Goal: Transaction & Acquisition: Purchase product/service

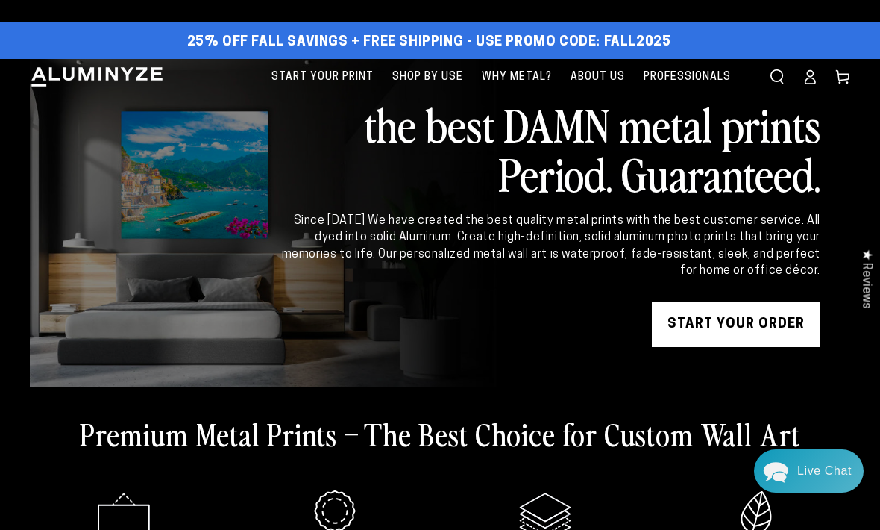
click at [809, 84] on link "Log in" at bounding box center [810, 76] width 33 height 33
click at [815, 69] on icon at bounding box center [810, 76] width 15 height 15
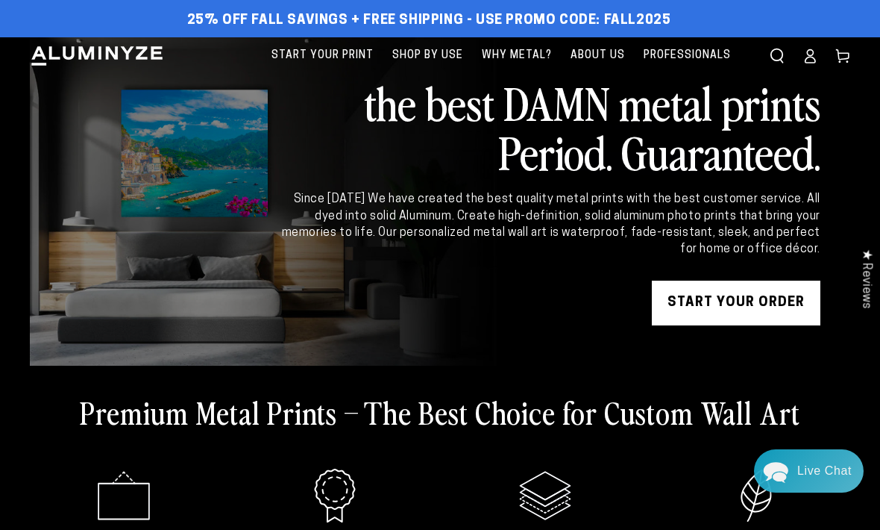
click at [732, 298] on link "START YOUR Order" at bounding box center [736, 302] width 169 height 45
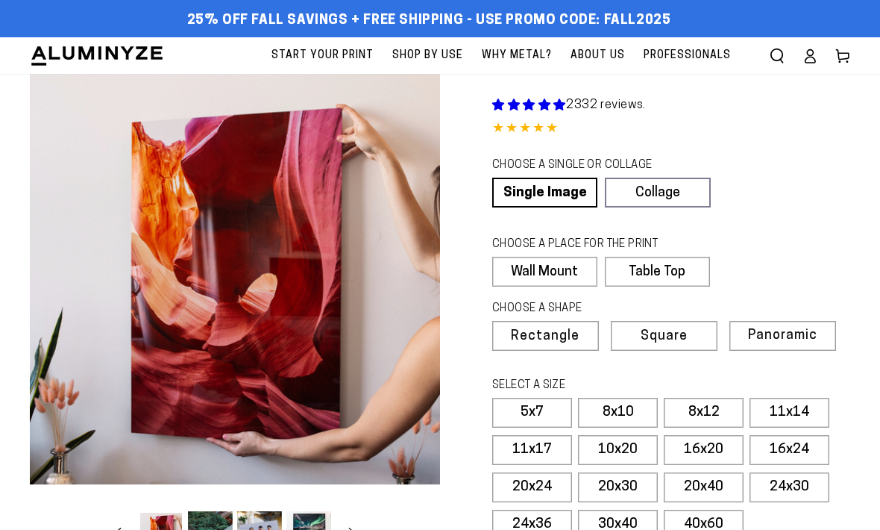
select select "**********"
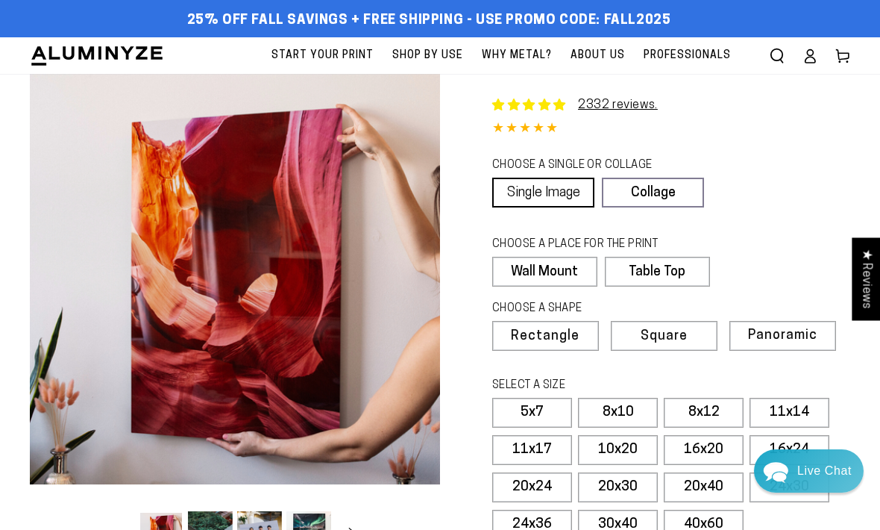
click at [549, 194] on link "Single Image" at bounding box center [543, 193] width 102 height 30
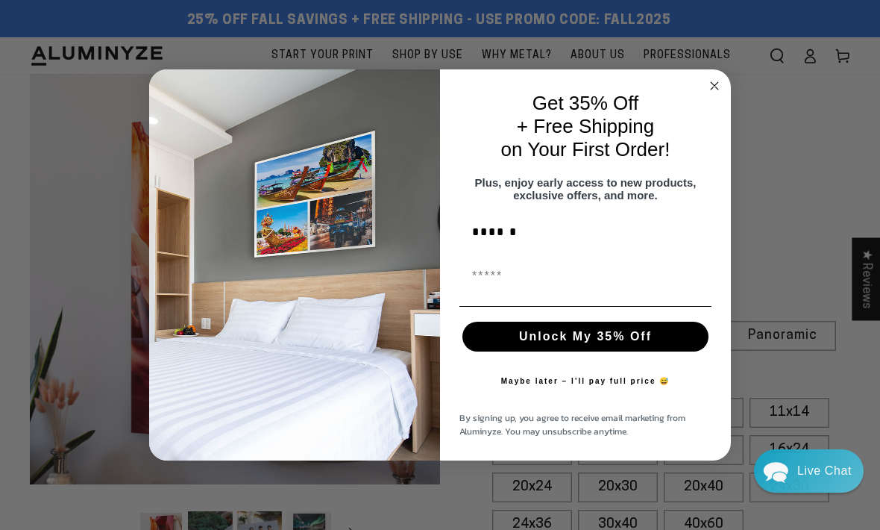
type input "******"
click at [498, 291] on input "First Name" at bounding box center [585, 276] width 252 height 30
type input "**********"
click at [653, 347] on button "Unlock My 35% Off" at bounding box center [585, 336] width 246 height 30
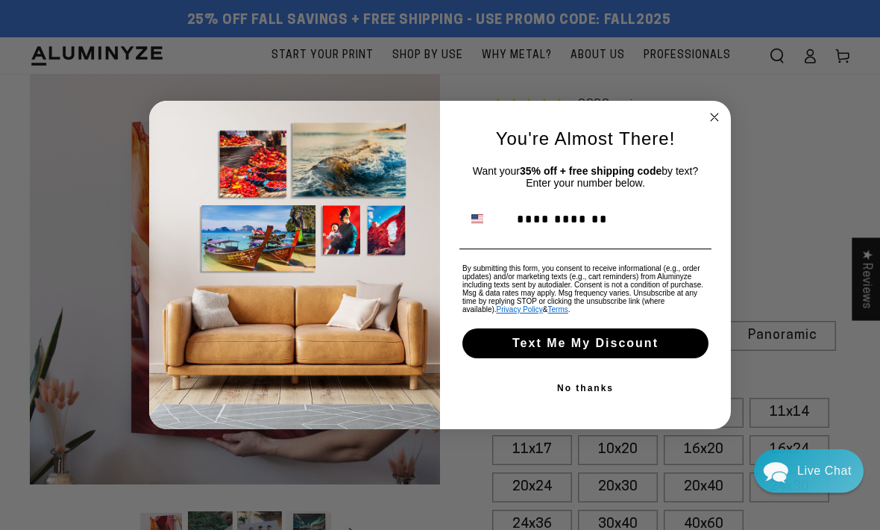
type input "**********"
click at [656, 356] on button "Text Me My Discount" at bounding box center [585, 343] width 246 height 30
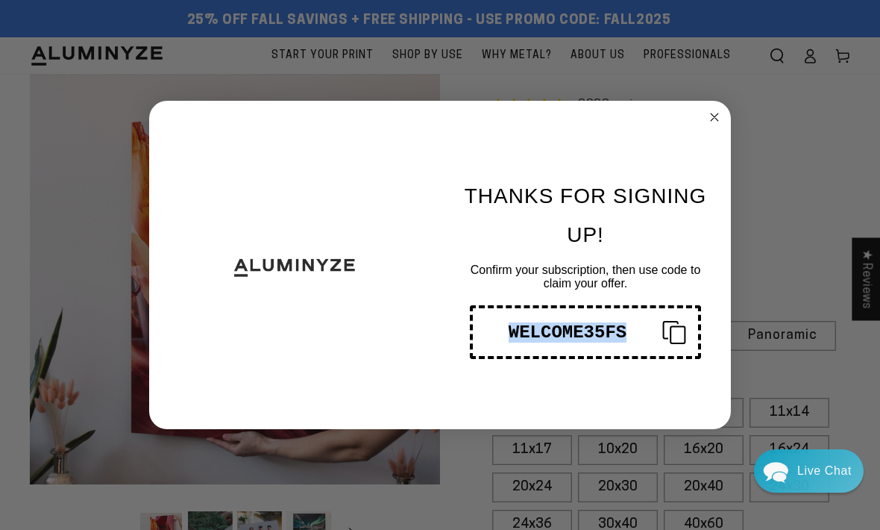
click at [718, 116] on circle "Close dialog" at bounding box center [714, 117] width 17 height 17
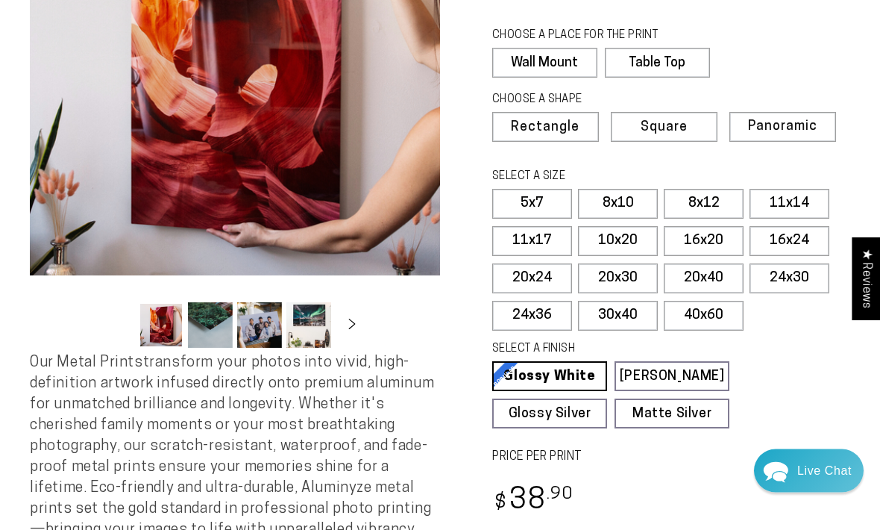
scroll to position [209, 0]
click at [792, 199] on label "11x14" at bounding box center [790, 204] width 80 height 30
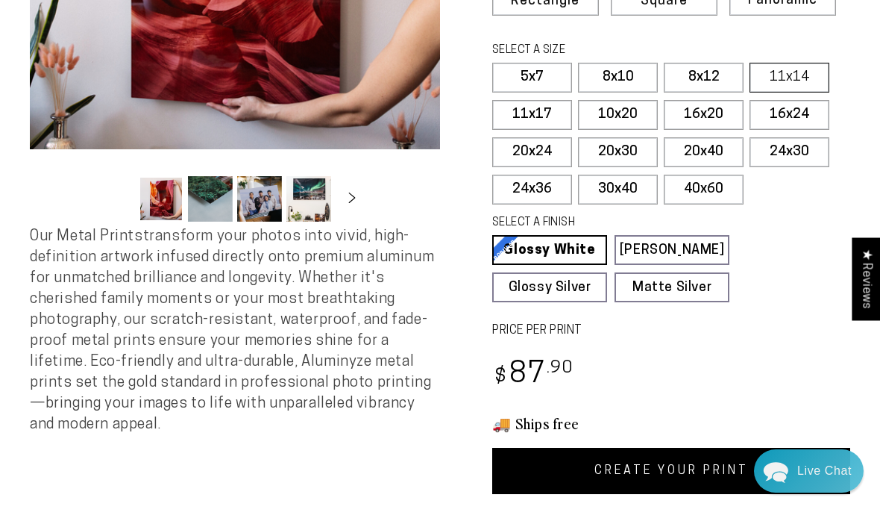
scroll to position [333, 0]
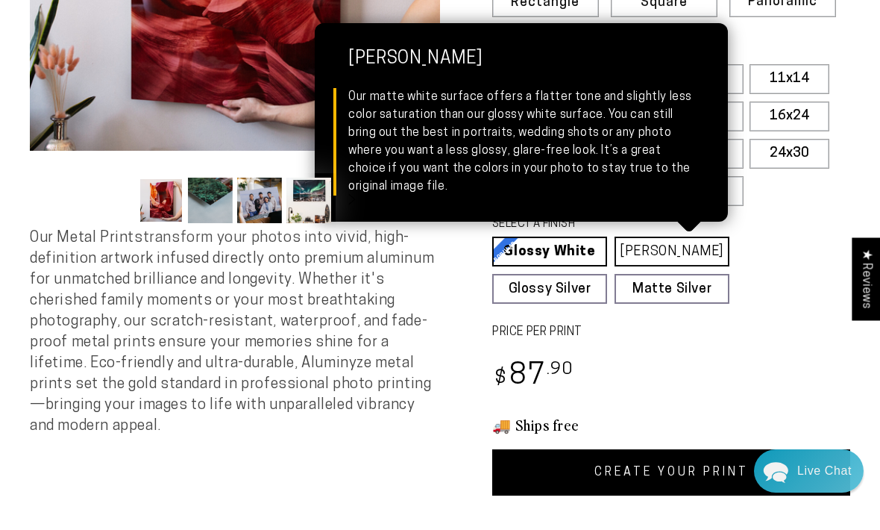
click at [688, 254] on link "[PERSON_NAME] Matte White Our matte white surface offers a flatter tone and sli…" at bounding box center [672, 251] width 115 height 30
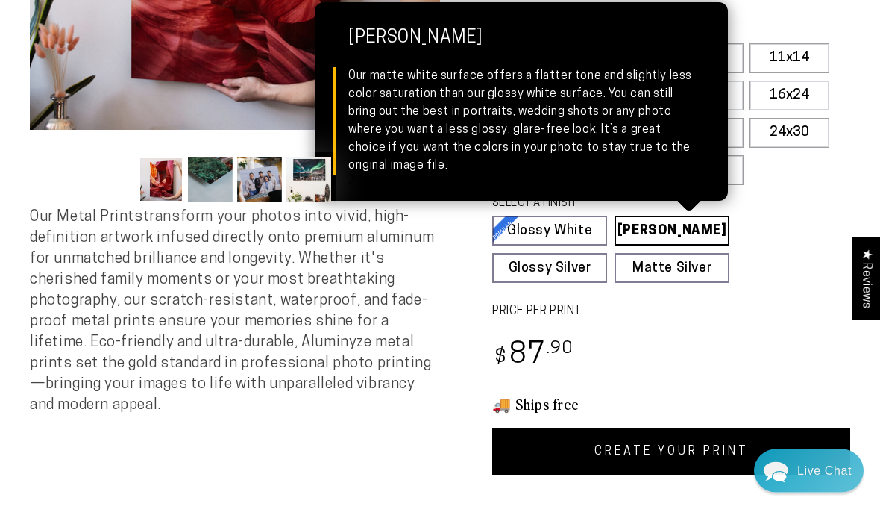
scroll to position [354, 0]
click at [688, 437] on link "CREATE YOUR PRINT" at bounding box center [671, 451] width 358 height 46
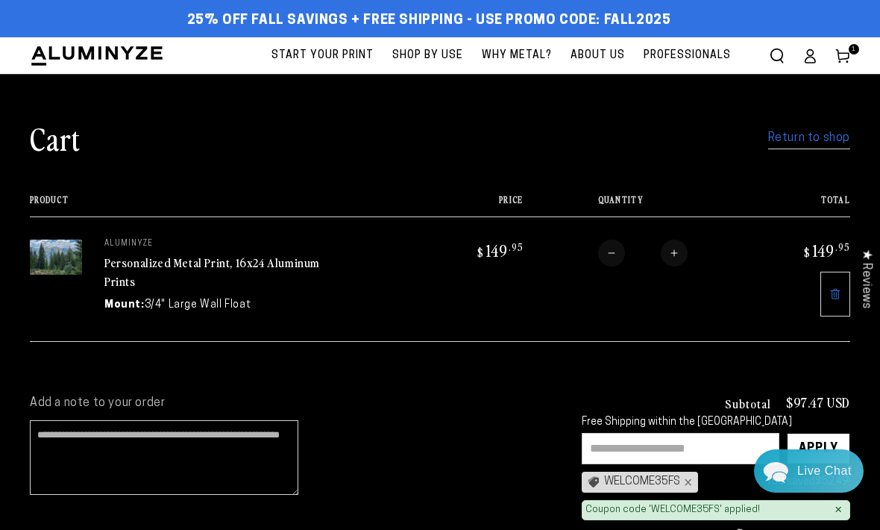
click at [619, 445] on input "text" at bounding box center [681, 448] width 198 height 31
type input "**********"
click at [822, 446] on div "Apply" at bounding box center [819, 448] width 40 height 30
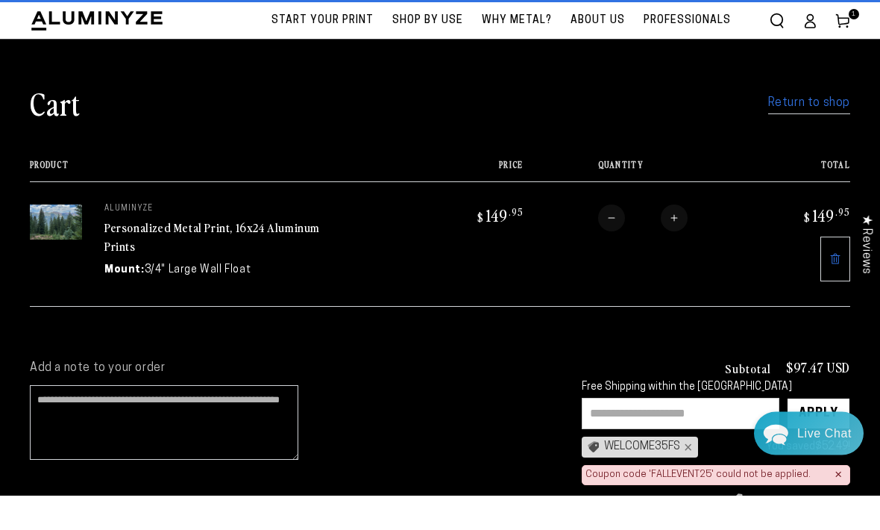
click at [859, 476] on div "Live Chat" at bounding box center [830, 467] width 66 height 43
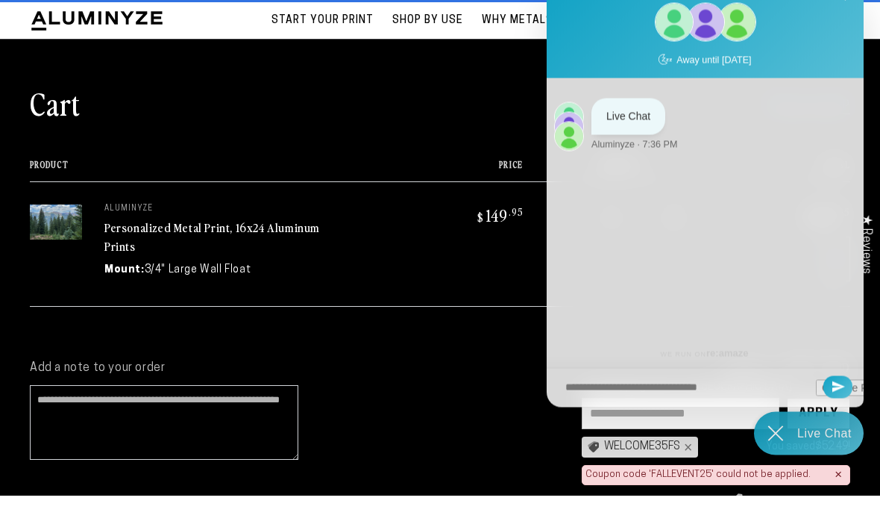
click at [782, 484] on icon "Chat widget toggle" at bounding box center [775, 467] width 43 height 43
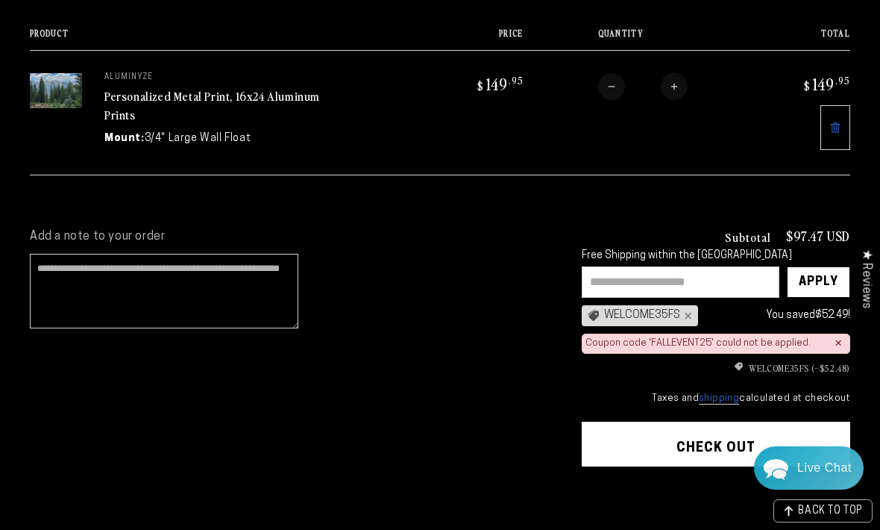
scroll to position [152, 0]
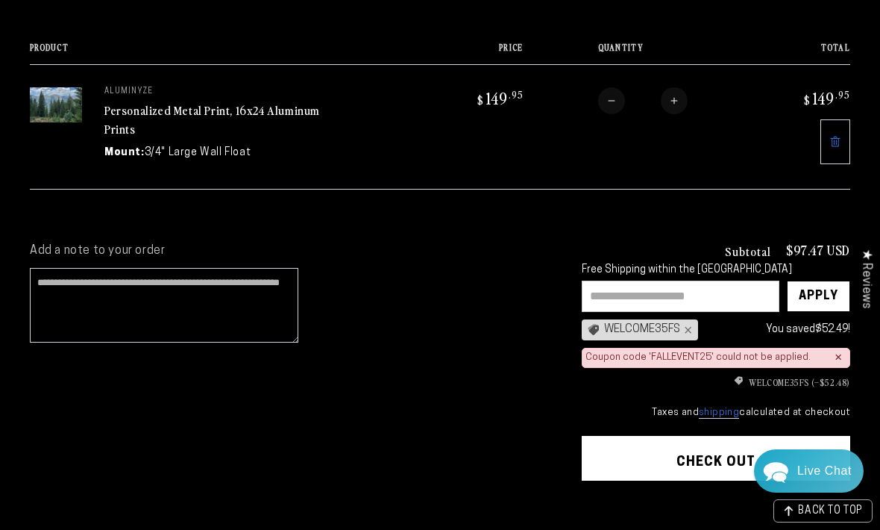
click at [841, 351] on div "×" at bounding box center [838, 357] width 7 height 12
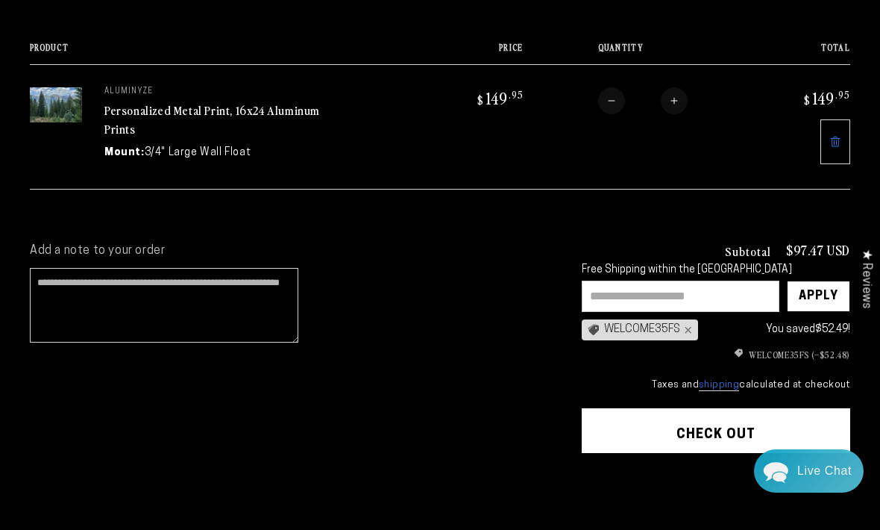
scroll to position [0, 0]
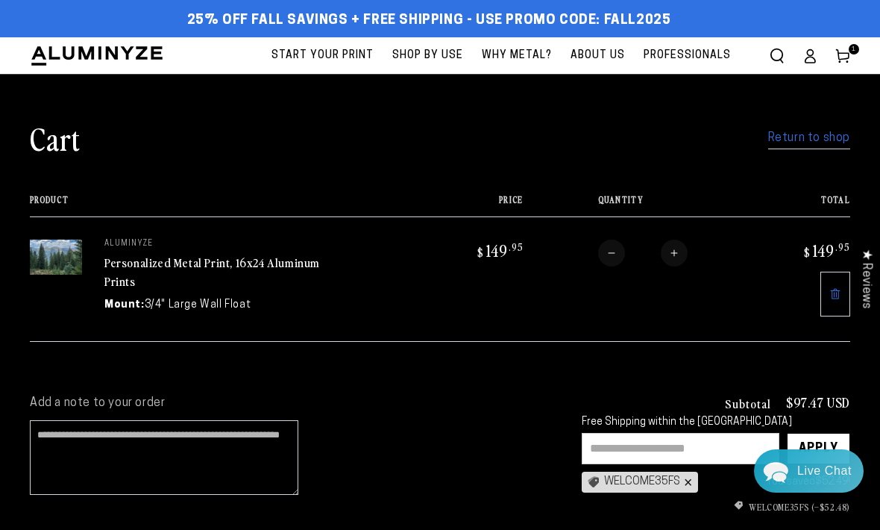
click at [689, 476] on div "×" at bounding box center [686, 482] width 12 height 12
click at [619, 445] on input "text" at bounding box center [681, 448] width 198 height 31
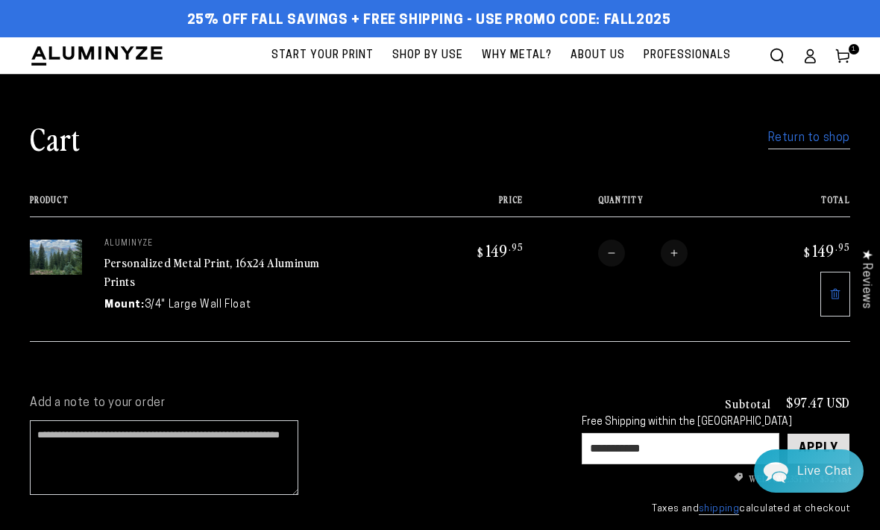
click at [826, 445] on div "Apply" at bounding box center [819, 448] width 40 height 30
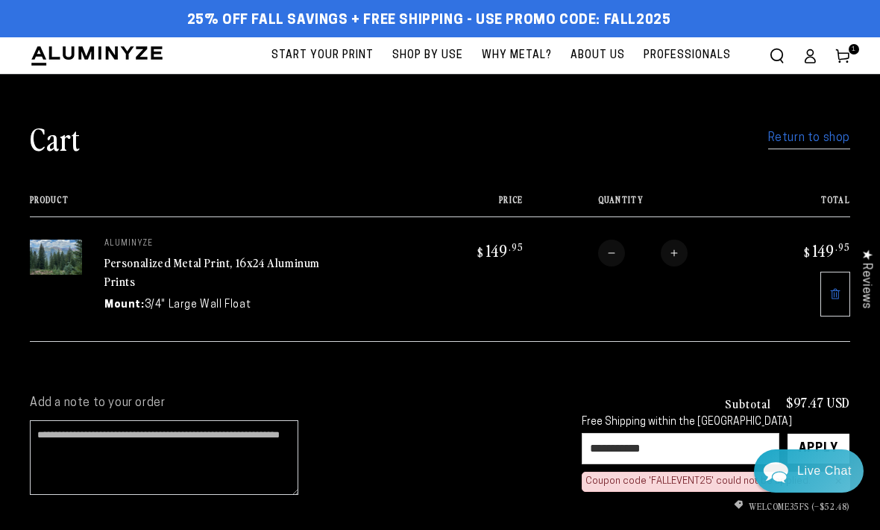
click at [678, 439] on input "**********" at bounding box center [681, 448] width 198 height 31
click at [835, 480] on div "×" at bounding box center [838, 481] width 7 height 12
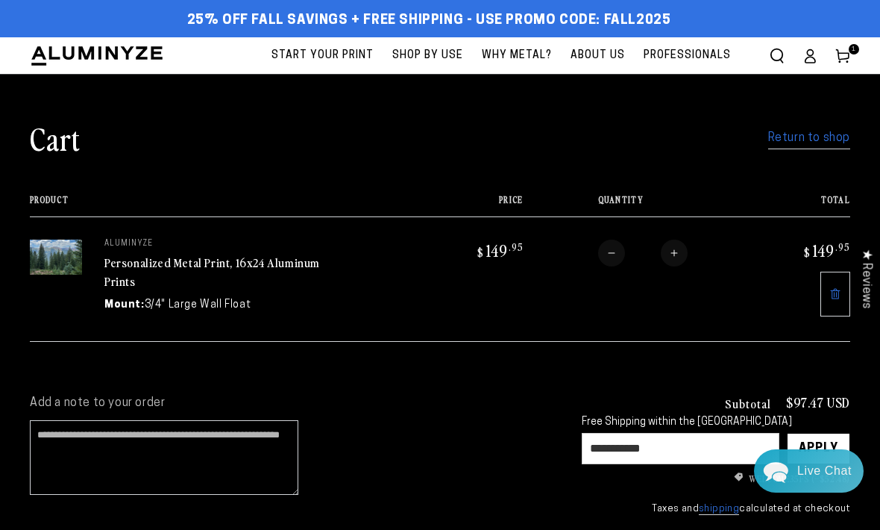
click at [679, 451] on input "**********" at bounding box center [681, 448] width 198 height 31
type input "*"
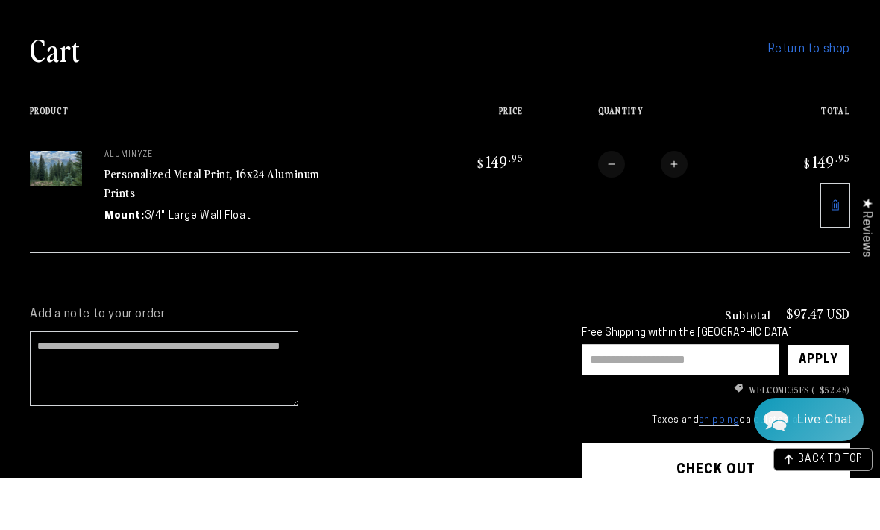
scroll to position [68, 0]
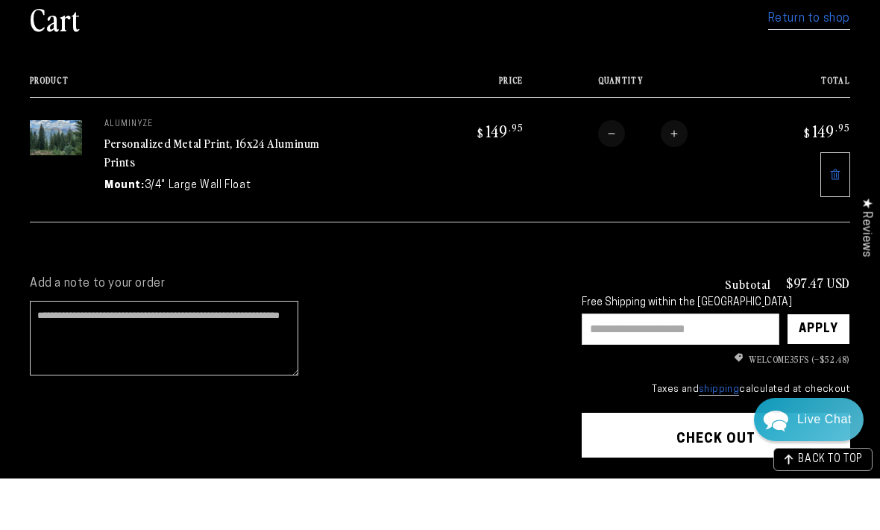
click at [788, 404] on li "WELCOME35FS (–$52.48)" at bounding box center [716, 410] width 269 height 13
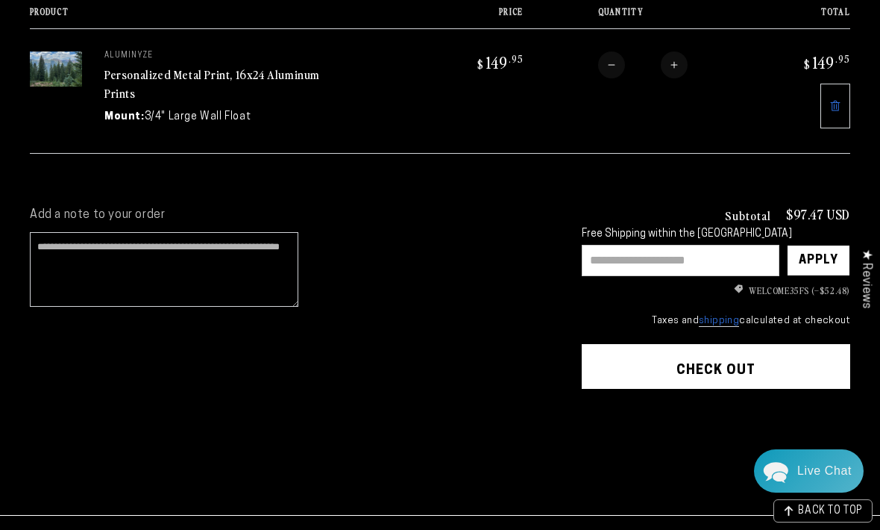
scroll to position [144, 0]
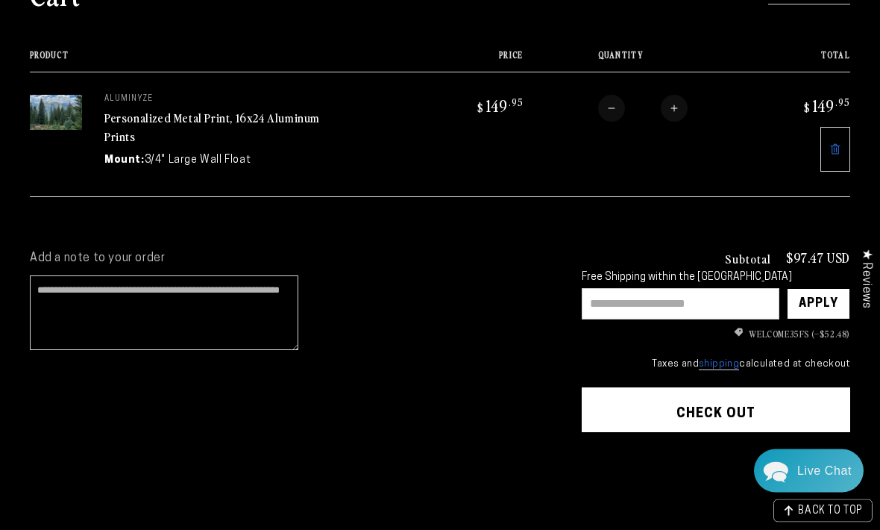
click at [740, 330] on icon "Discount" at bounding box center [739, 333] width 8 height 8
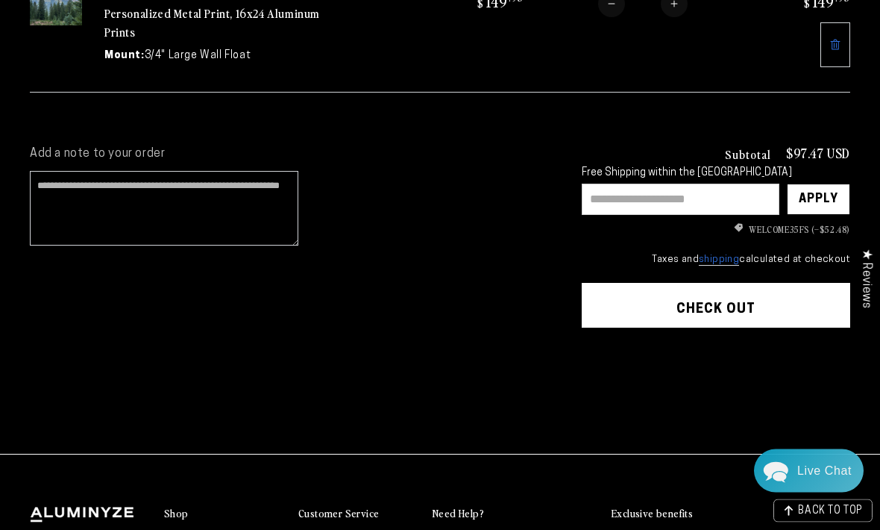
scroll to position [244, 0]
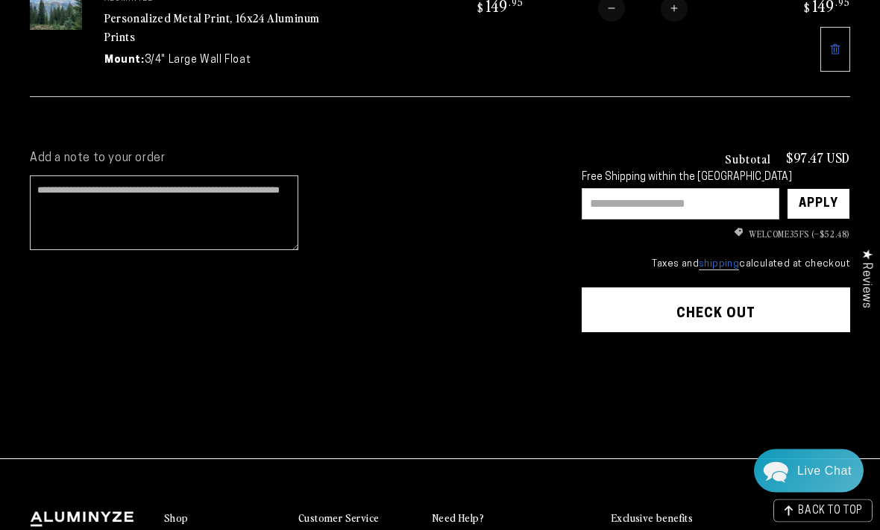
click at [751, 307] on button "Check out" at bounding box center [716, 310] width 269 height 45
